Goal: Check status: Check status

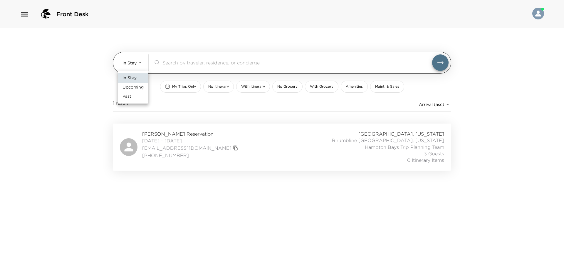
click at [132, 60] on body "Front Desk In Stay In-Stay ​ My Trips Only No Itinerary With Itinerary No Groce…" at bounding box center [282, 139] width 564 height 278
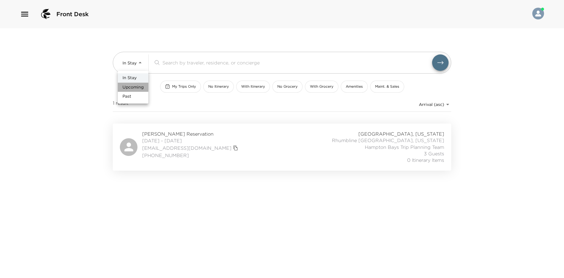
click at [132, 84] on li "Upcoming" at bounding box center [133, 87] width 31 height 9
type input "Upcoming"
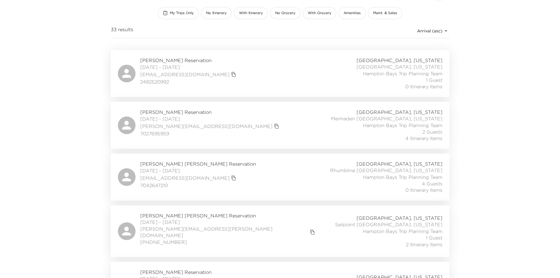
scroll to position [88, 0]
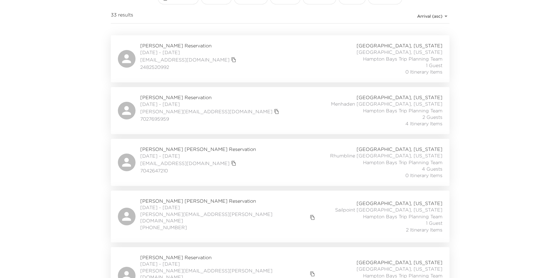
click at [181, 148] on span "[PERSON_NAME] [PERSON_NAME] Reservation" at bounding box center [198, 149] width 116 height 6
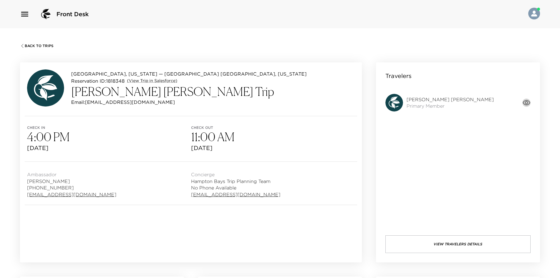
click at [526, 103] on icon "button" at bounding box center [527, 102] width 8 height 5
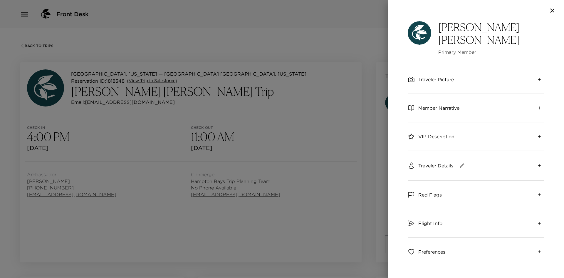
click at [422, 105] on span "Member Narrative" at bounding box center [439, 108] width 41 height 6
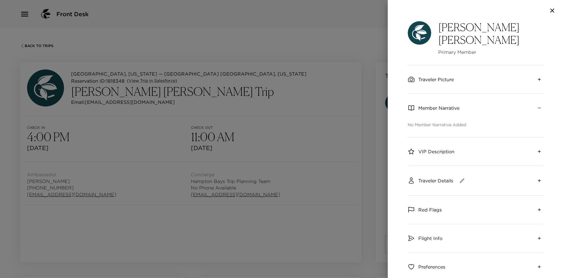
click at [424, 148] on span "VIP Description" at bounding box center [437, 151] width 36 height 6
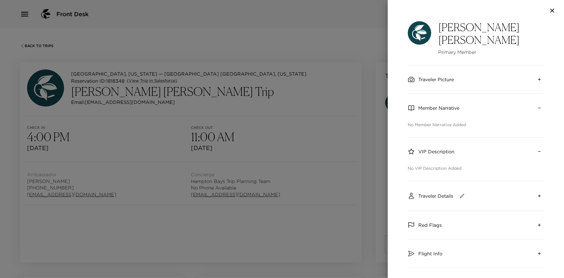
click at [551, 13] on icon "button" at bounding box center [552, 10] width 7 height 7
